Goal: Browse casually

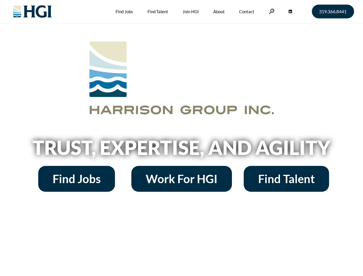
click at [181, 138] on h2 "Trust, Expertise, and Agility" at bounding box center [182, 148] width 328 height 20
click at [271, 11] on link at bounding box center [272, 11] width 6 height 5
click at [181, 149] on h2 "Trust, Expertise, and Agility" at bounding box center [182, 148] width 328 height 20
click at [181, 138] on h2 "Trust, Expertise, and Agility" at bounding box center [182, 148] width 328 height 20
click at [271, 11] on link at bounding box center [272, 11] width 6 height 5
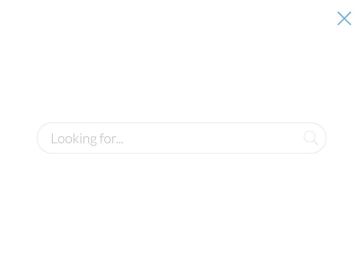
click at [181, 149] on h2 "Trust, Expertise, and Agility" at bounding box center [182, 148] width 328 height 20
